Goal: Answer question/provide support

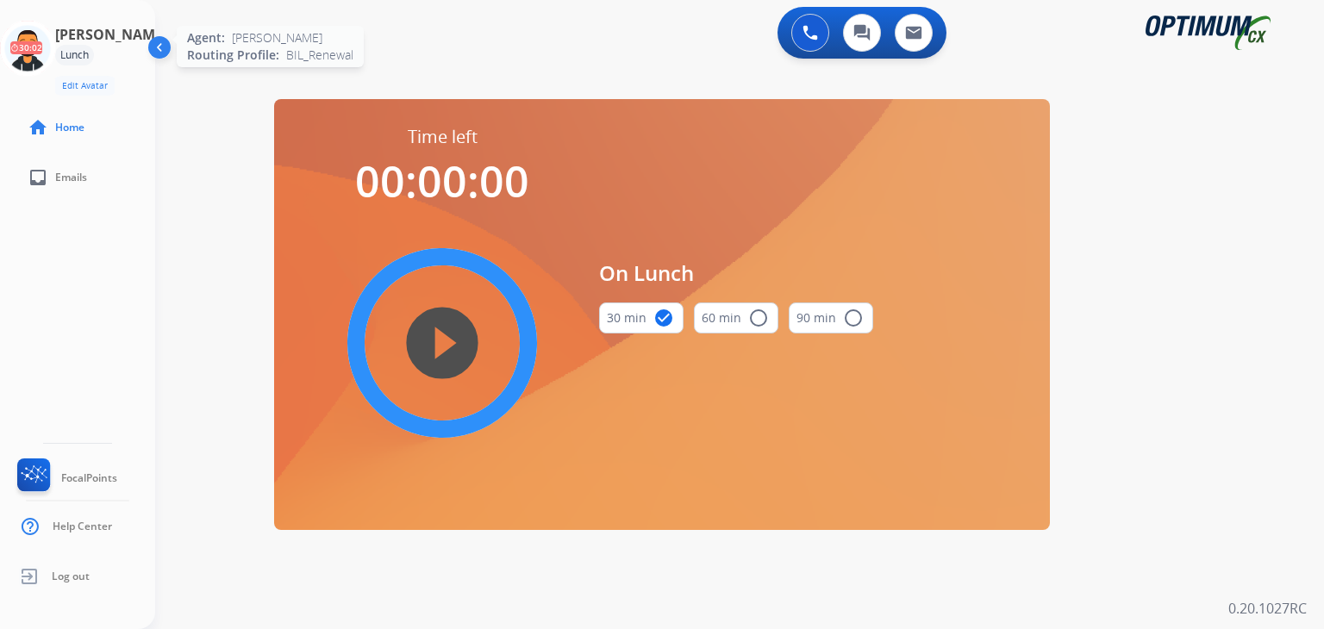
click at [28, 46] on icon at bounding box center [28, 49] width 56 height 56
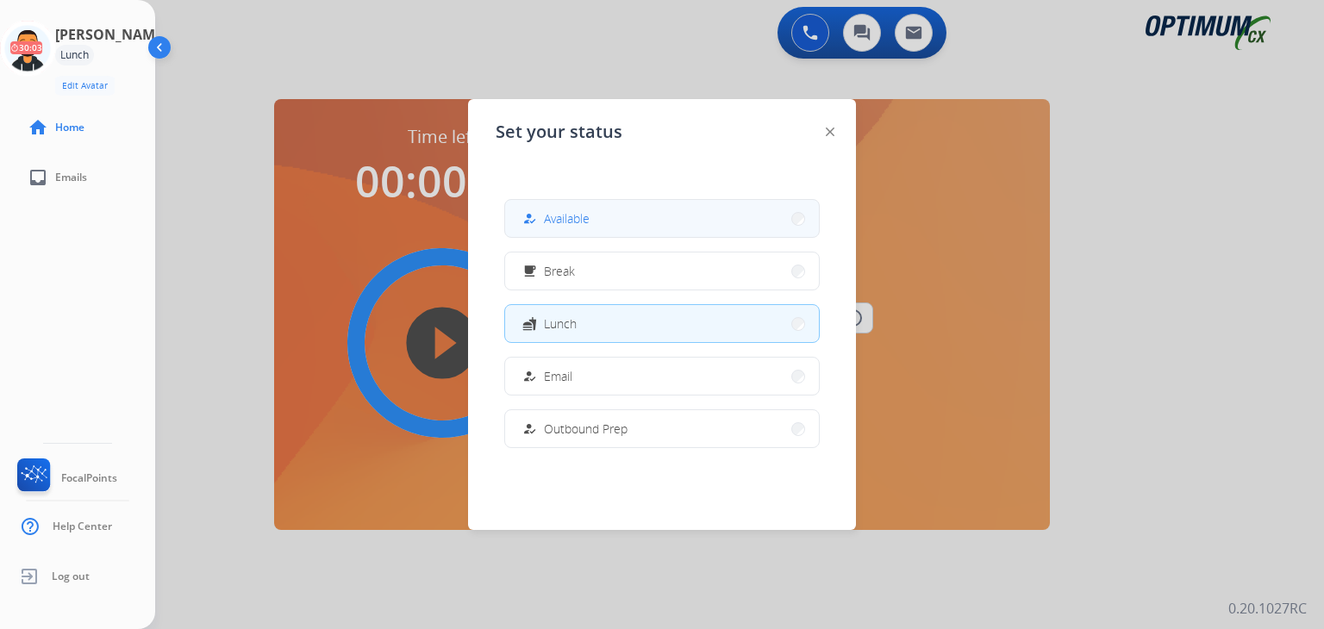
click at [603, 221] on button "how_to_reg Available" at bounding box center [662, 218] width 314 height 37
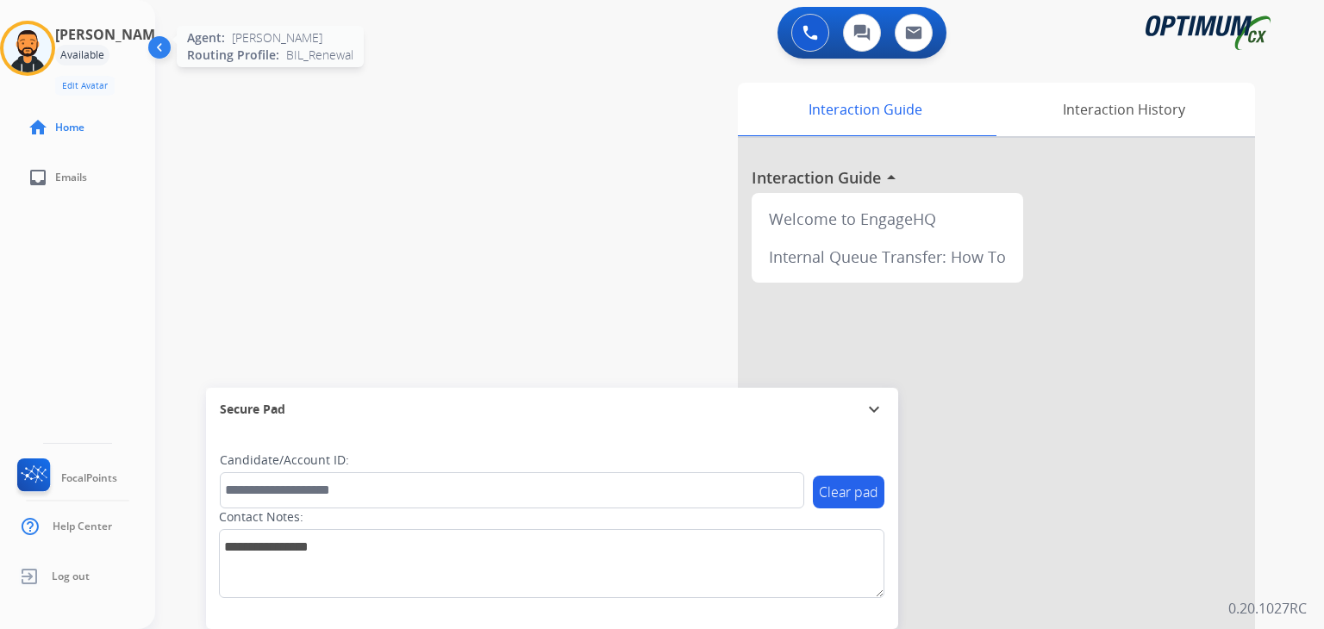
click at [52, 47] on img at bounding box center [27, 48] width 48 height 48
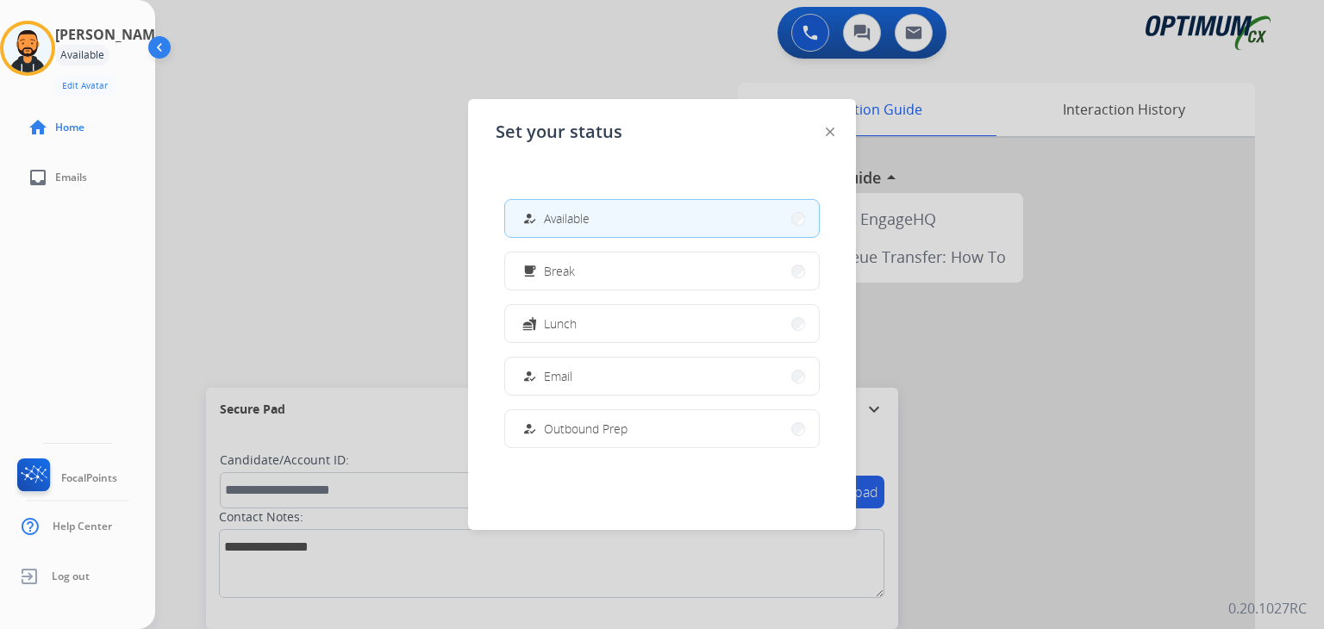
click at [608, 220] on button "how_to_reg Available" at bounding box center [662, 218] width 314 height 37
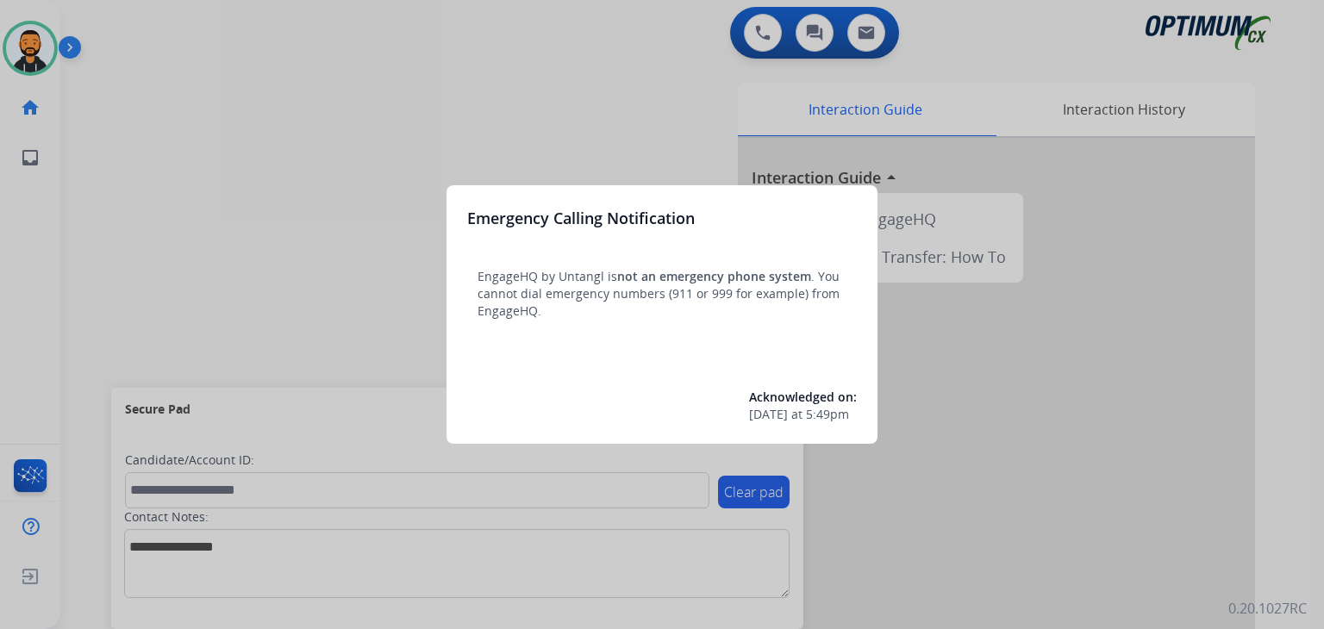
click at [169, 164] on div at bounding box center [662, 314] width 1324 height 629
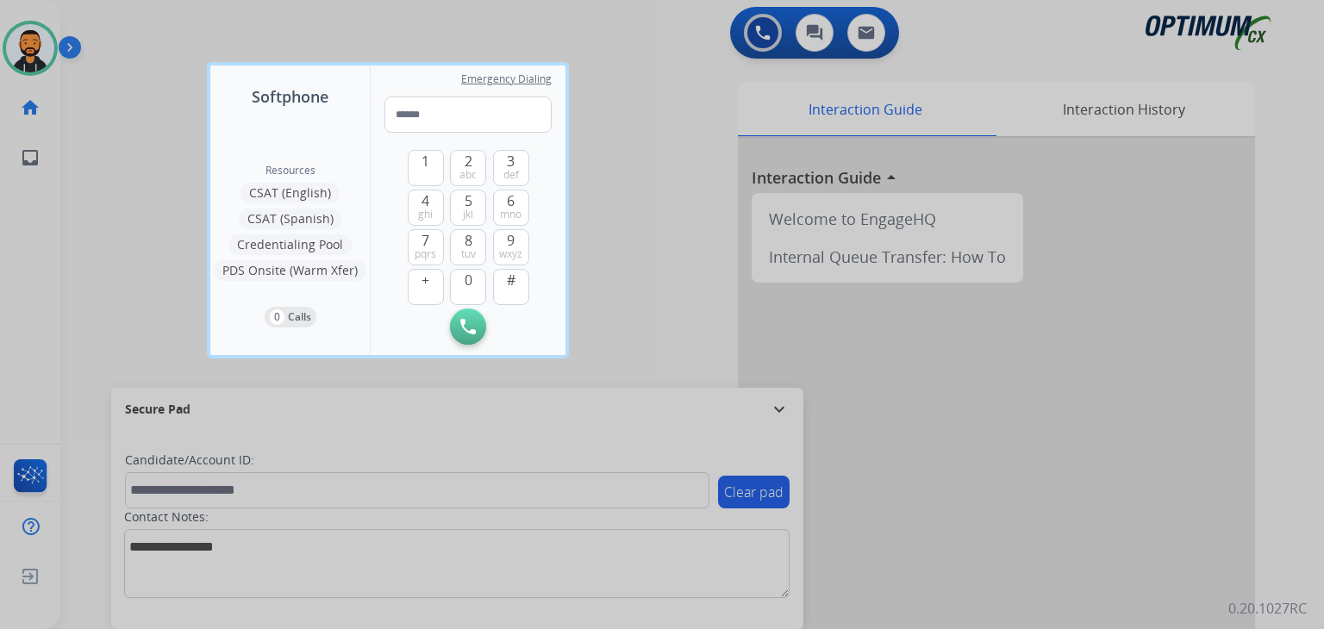
click at [141, 165] on div at bounding box center [662, 314] width 1324 height 629
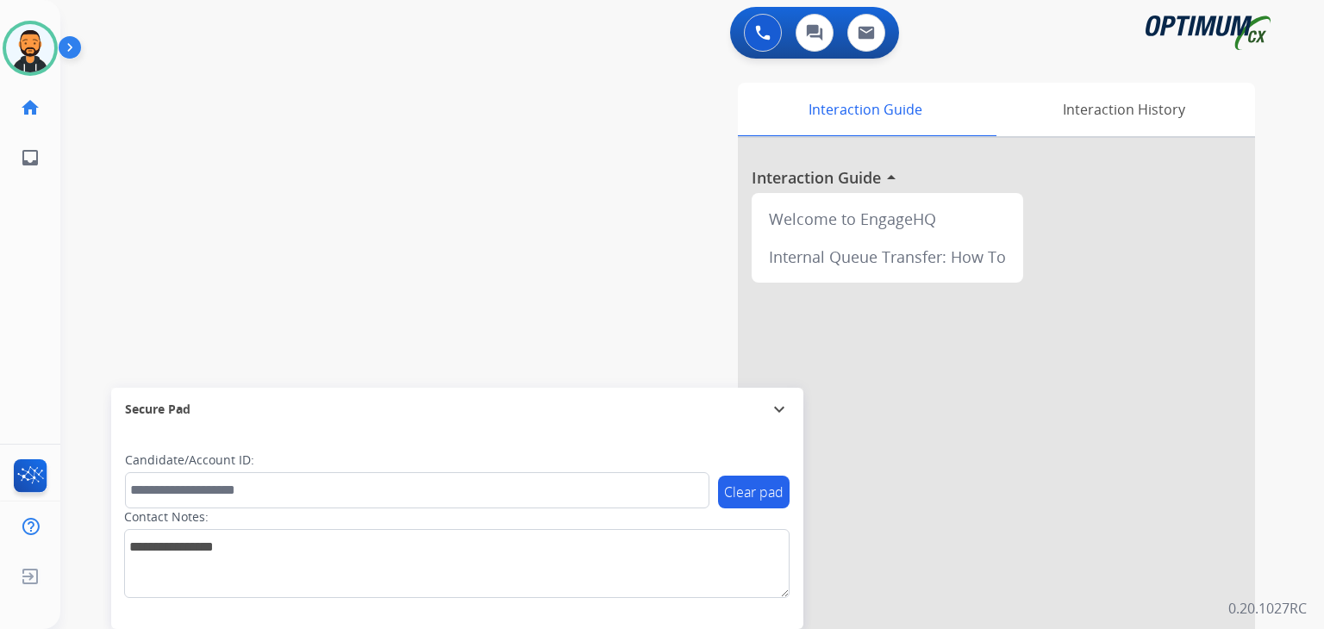
click at [72, 45] on img at bounding box center [73, 50] width 29 height 33
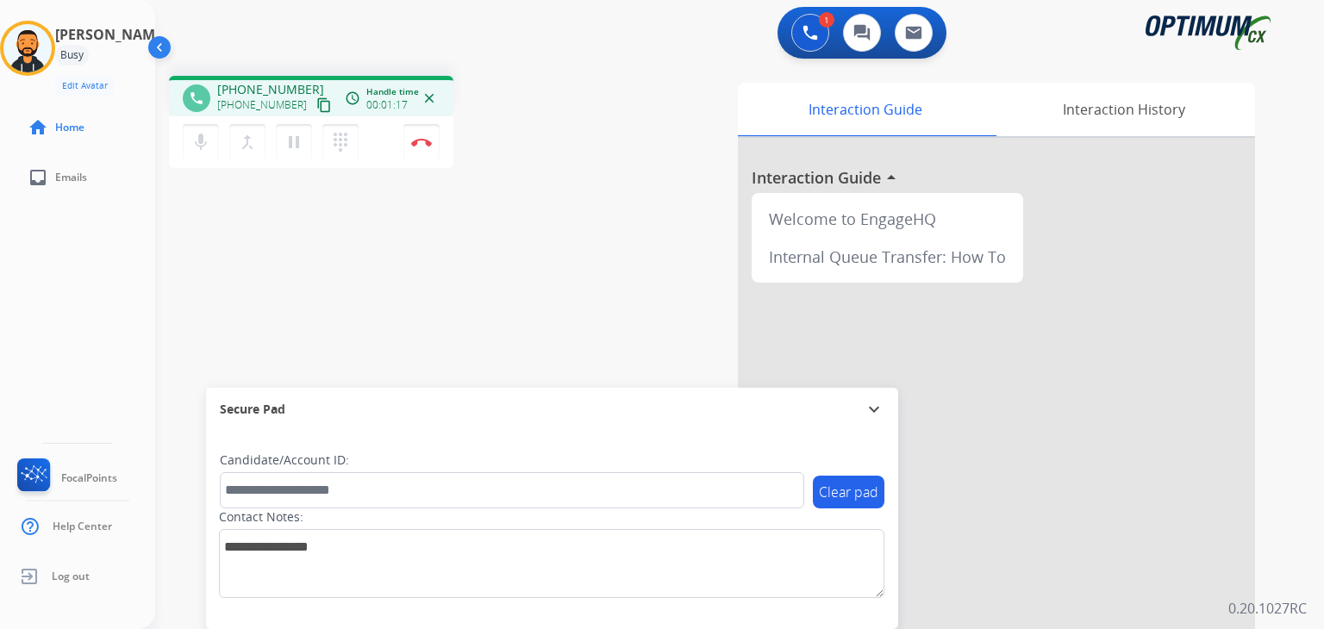
click at [316, 105] on mat-icon "content_copy" at bounding box center [324, 105] width 16 height 16
click at [418, 150] on button "Disconnect" at bounding box center [421, 142] width 36 height 36
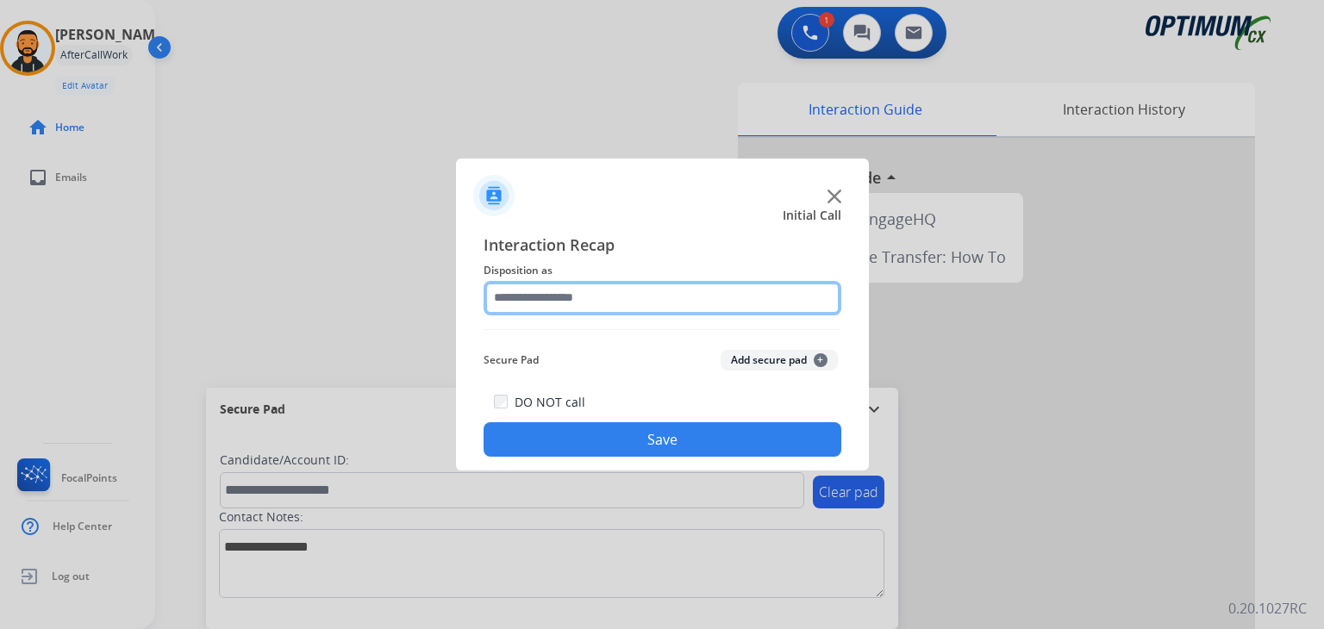
click at [755, 301] on input "text" at bounding box center [662, 298] width 358 height 34
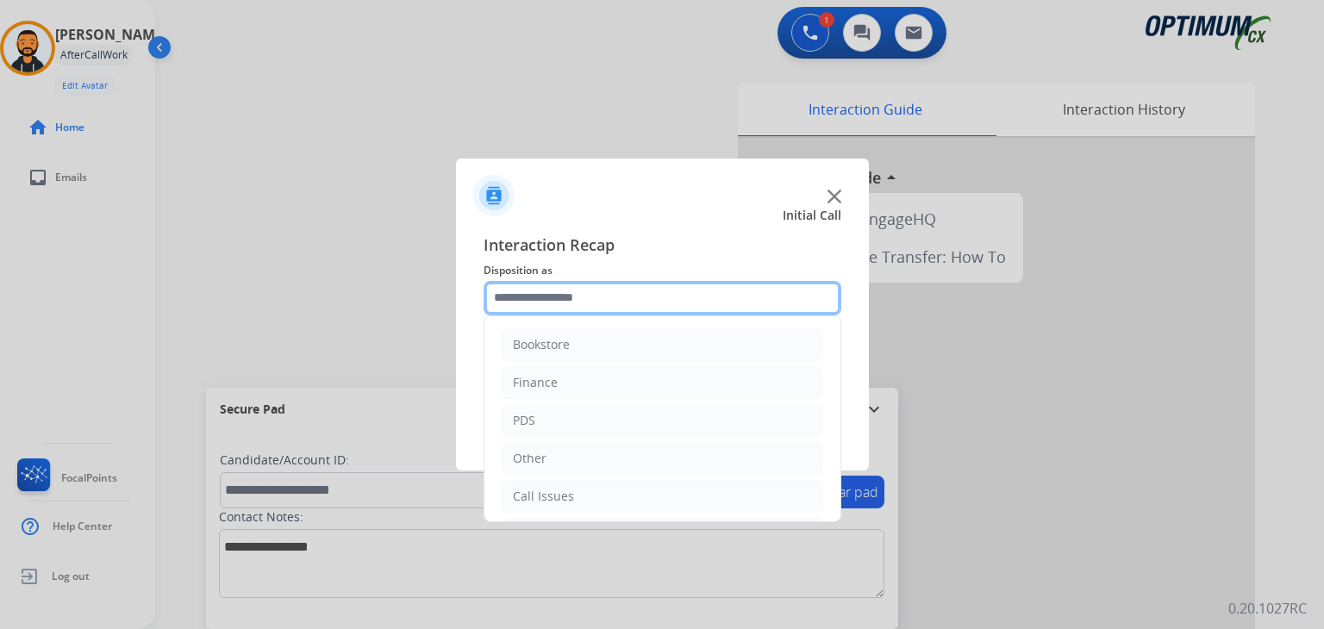
scroll to position [114, 0]
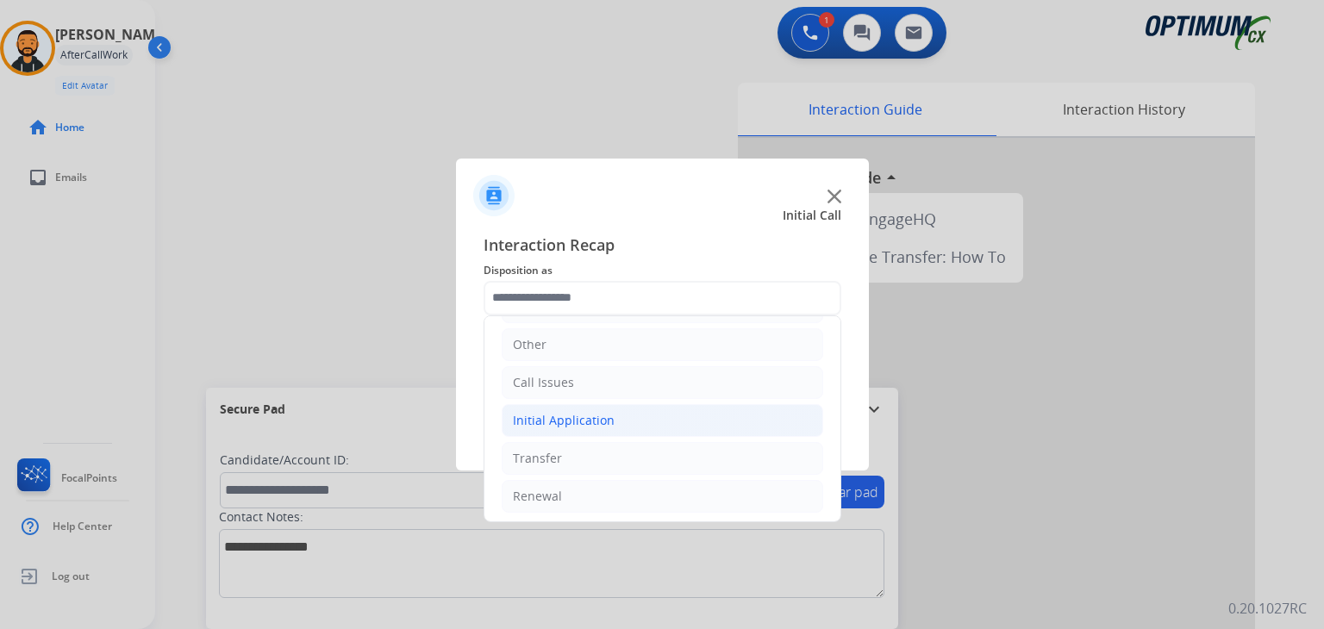
click at [612, 416] on li "Initial Application" at bounding box center [662, 420] width 321 height 33
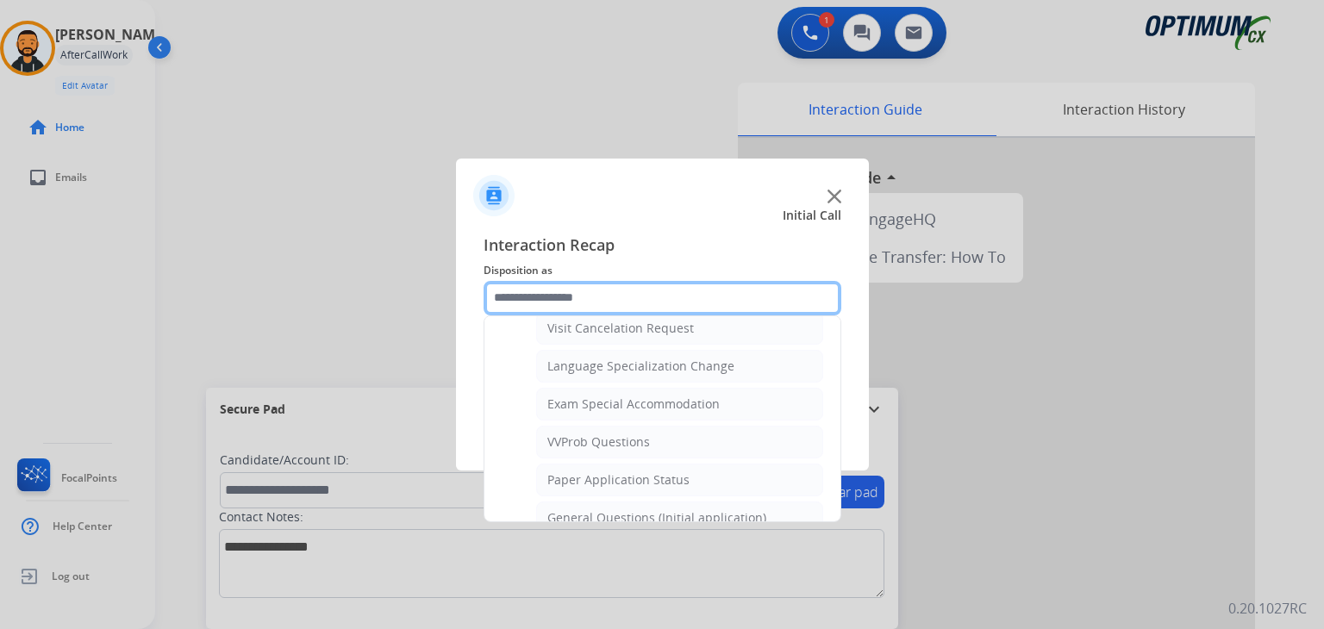
scroll to position [834, 0]
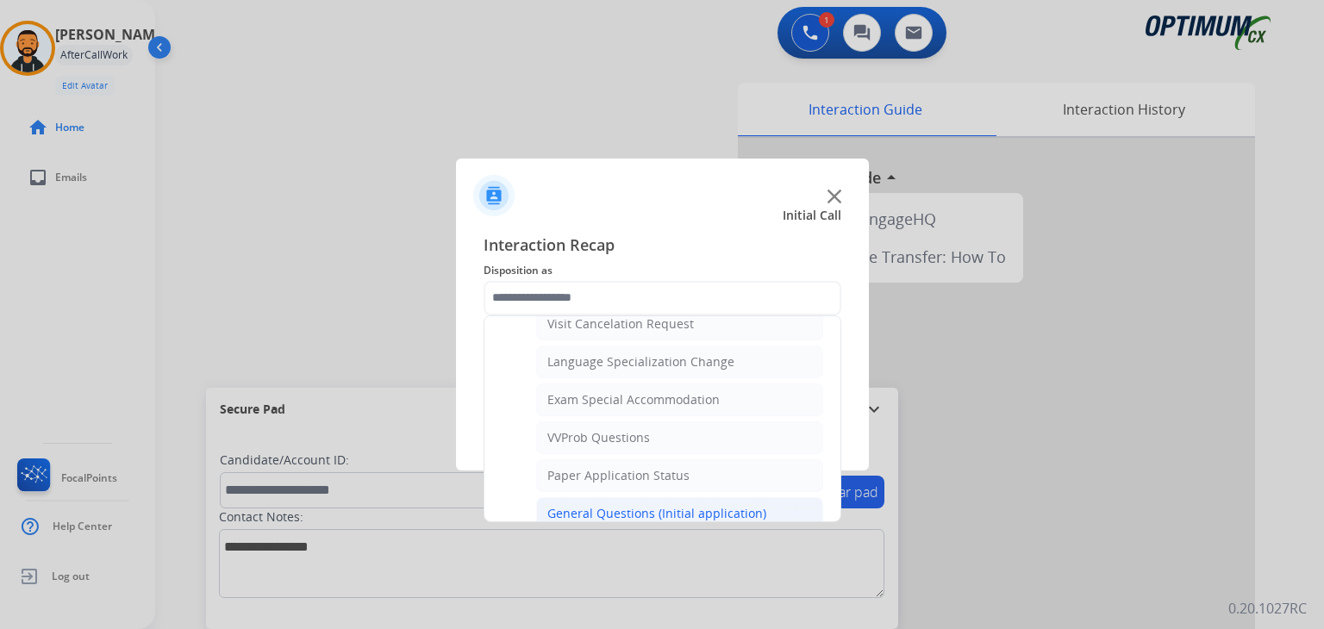
click at [616, 505] on div "General Questions (Initial application)" at bounding box center [656, 513] width 219 height 17
type input "**********"
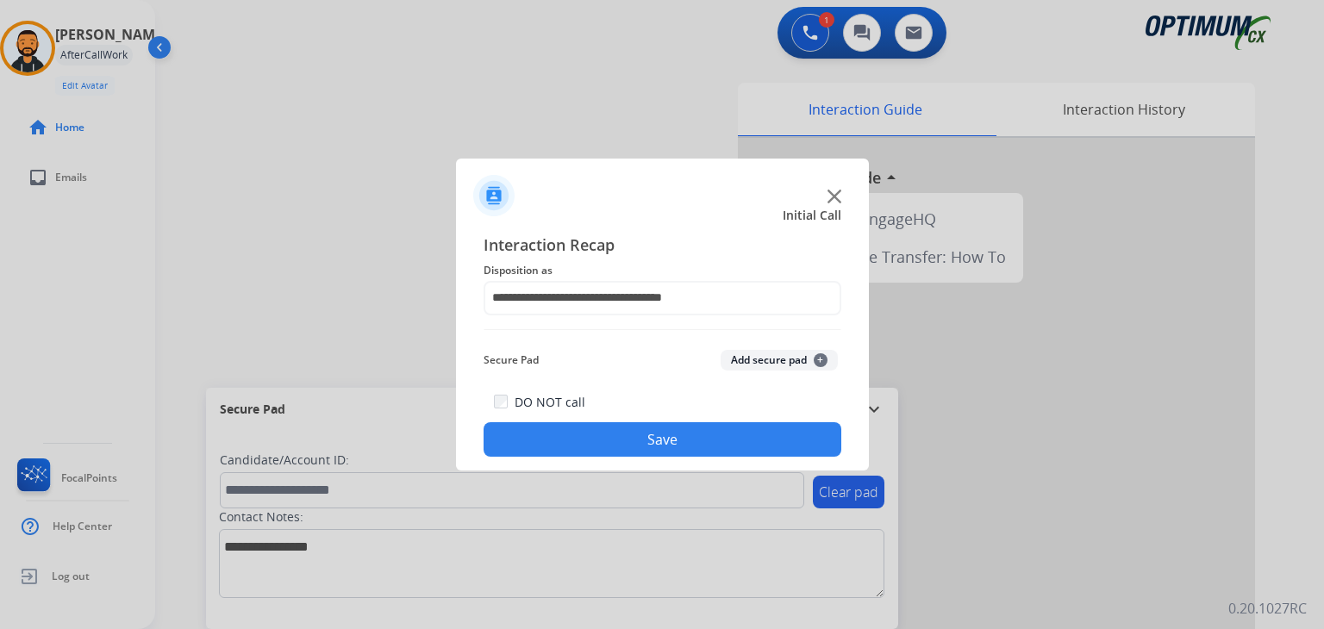
click at [629, 423] on button "Save" at bounding box center [662, 439] width 358 height 34
